Goal: Navigation & Orientation: Find specific page/section

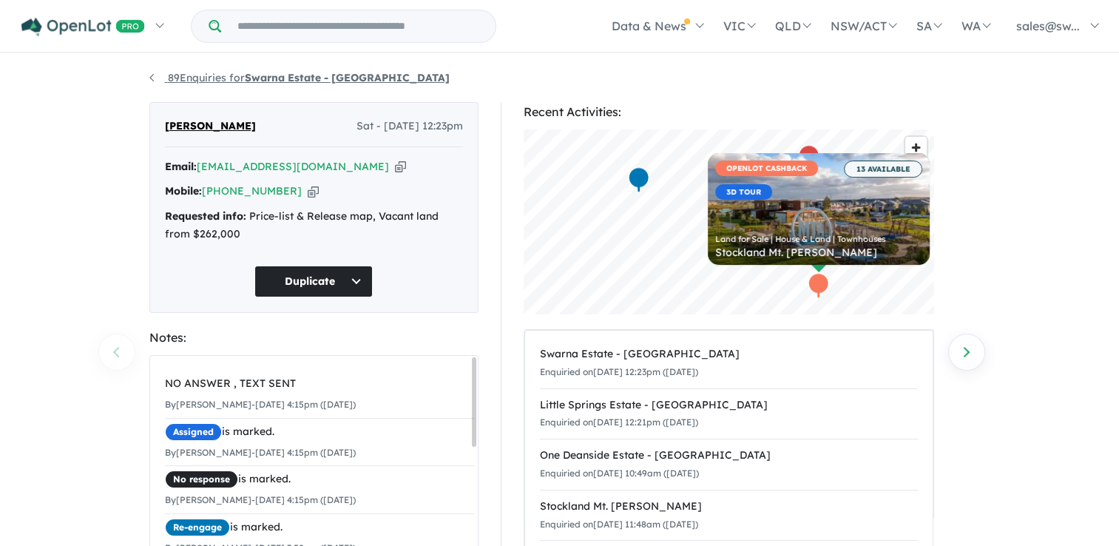
click at [157, 81] on link "89 Enquiries for Swarna Estate - Strathtulloh" at bounding box center [299, 77] width 300 height 13
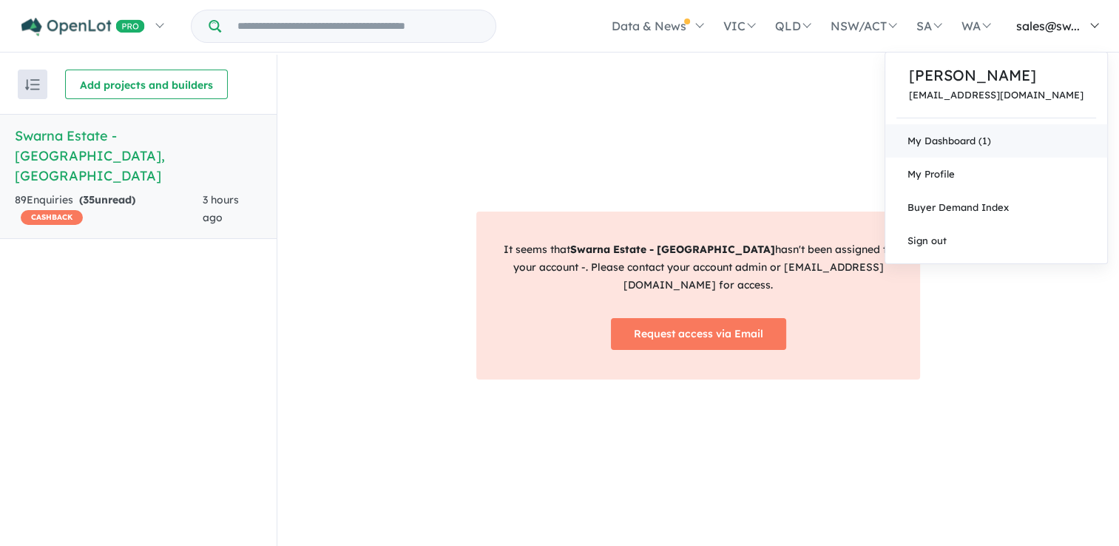
click at [973, 138] on link "My Dashboard (1)" at bounding box center [996, 140] width 222 height 33
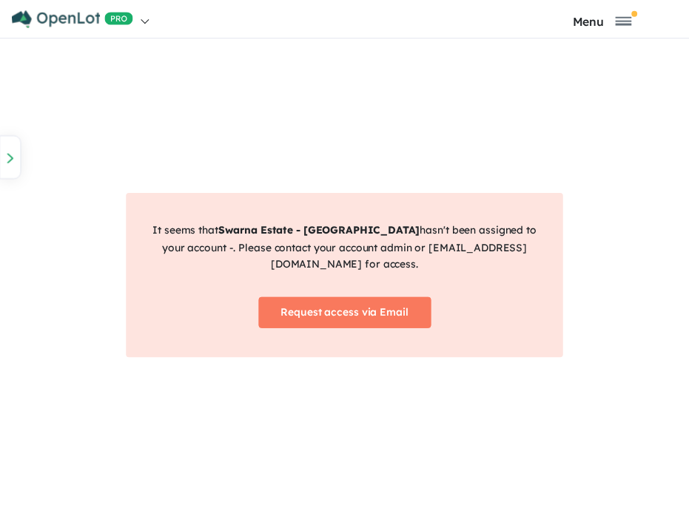
scroll to position [1, 0]
